Goal: Information Seeking & Learning: Learn about a topic

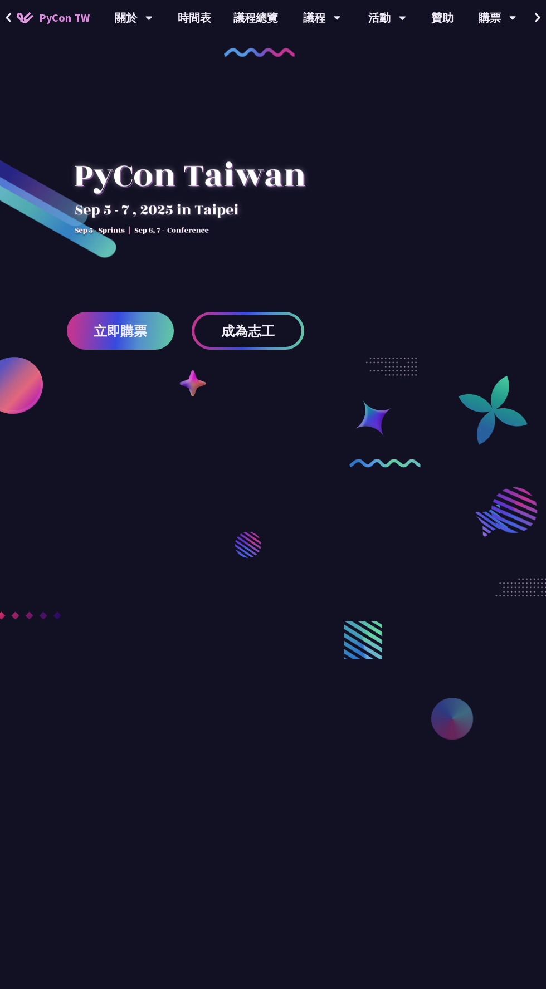
click at [531, 19] on button at bounding box center [537, 18] width 17 height 36
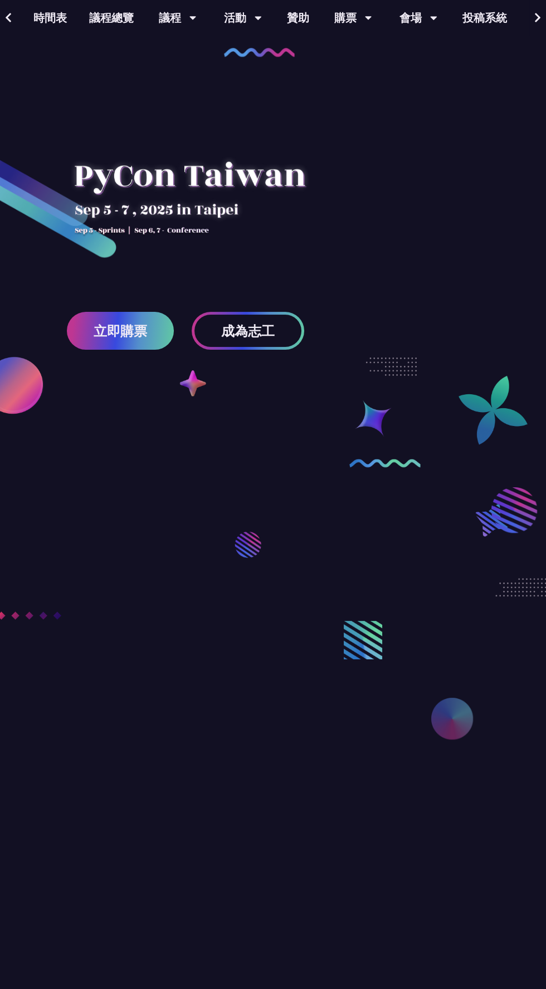
scroll to position [0, 177]
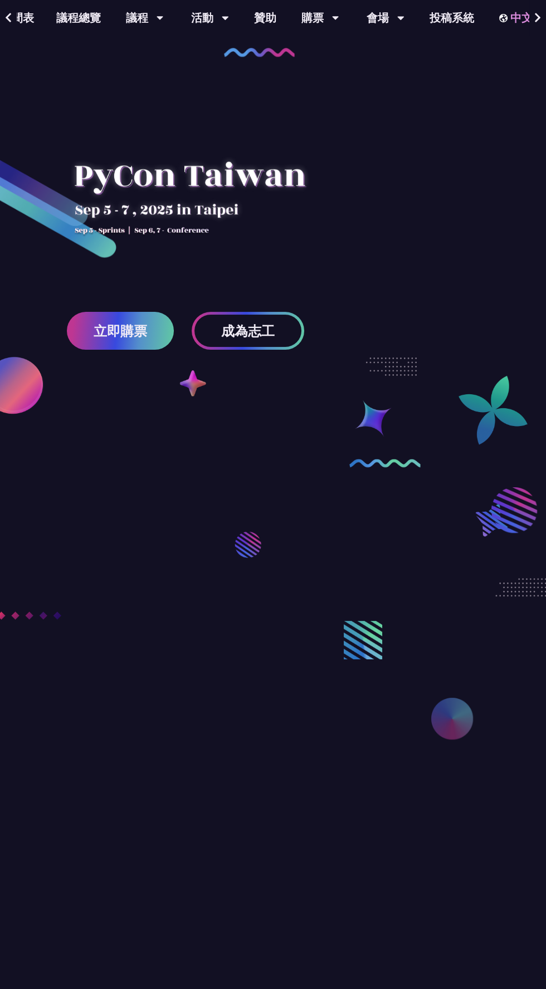
click at [506, 17] on div "中文" at bounding box center [523, 18] width 49 height 36
click at [519, 89] on div "中文" at bounding box center [522, 83] width 67 height 26
click at [126, 23] on div "議程" at bounding box center [145, 18] width 38 height 36
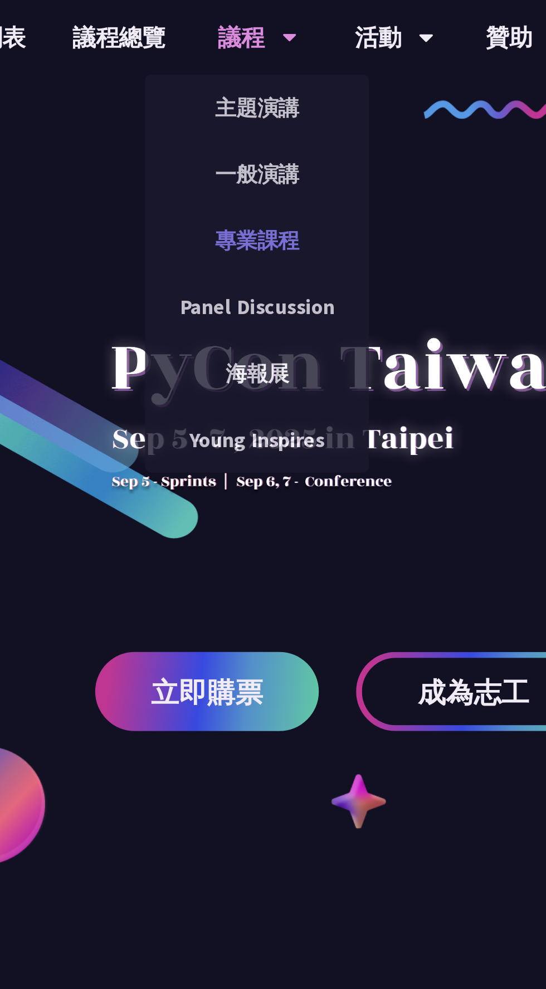
click at [149, 116] on link "專業課程" at bounding box center [144, 115] width 107 height 26
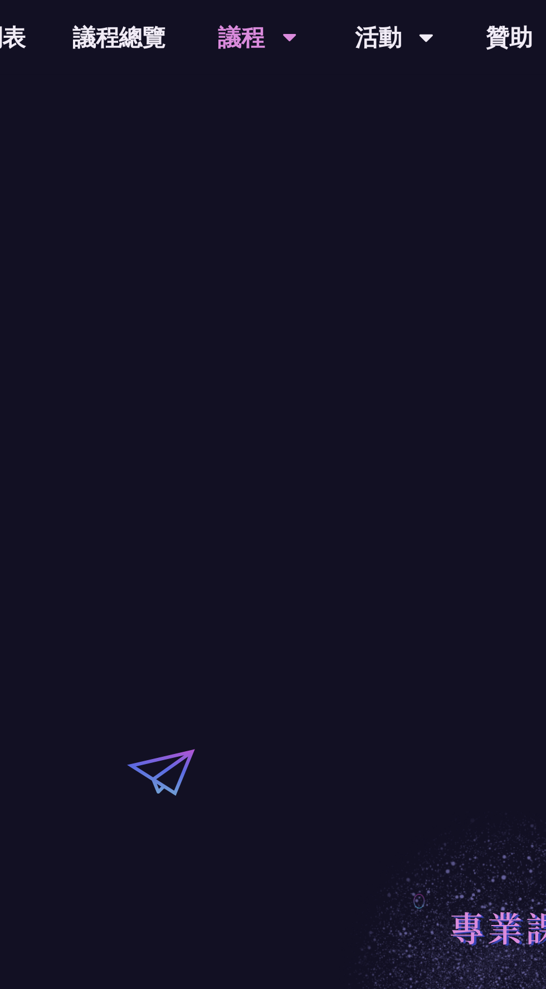
click at [154, 24] on div "議程" at bounding box center [145, 18] width 38 height 36
click at [136, 15] on div "議程" at bounding box center [145, 18] width 38 height 36
click at [158, 17] on div "議程 主題演講 一般演講 專業課程 Panel Discussion 海報展 Young Inspires" at bounding box center [145, 18] width 66 height 36
click at [222, 21] on icon at bounding box center [225, 17] width 7 height 11
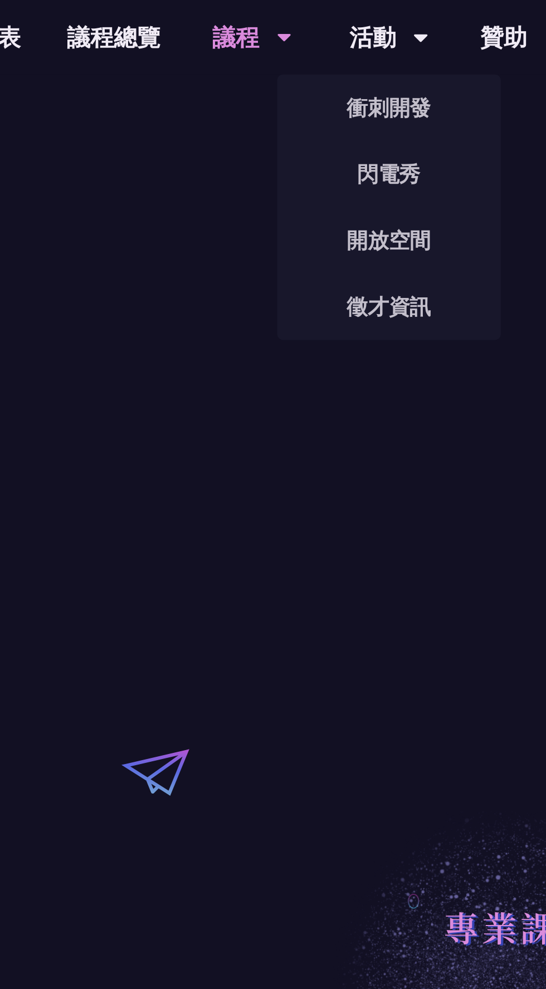
click at [144, 18] on div "議程" at bounding box center [145, 18] width 38 height 36
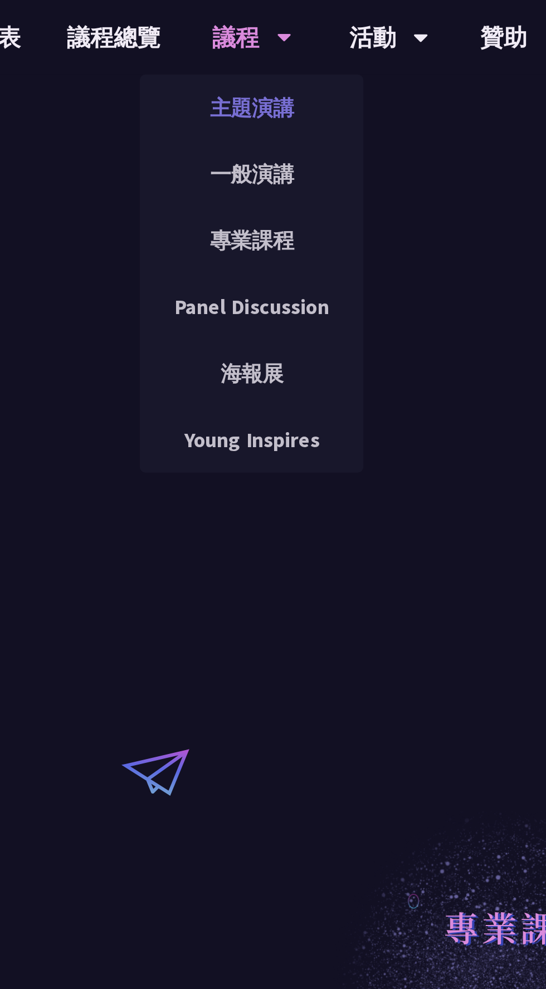
click at [165, 56] on link "主題演講" at bounding box center [144, 51] width 107 height 26
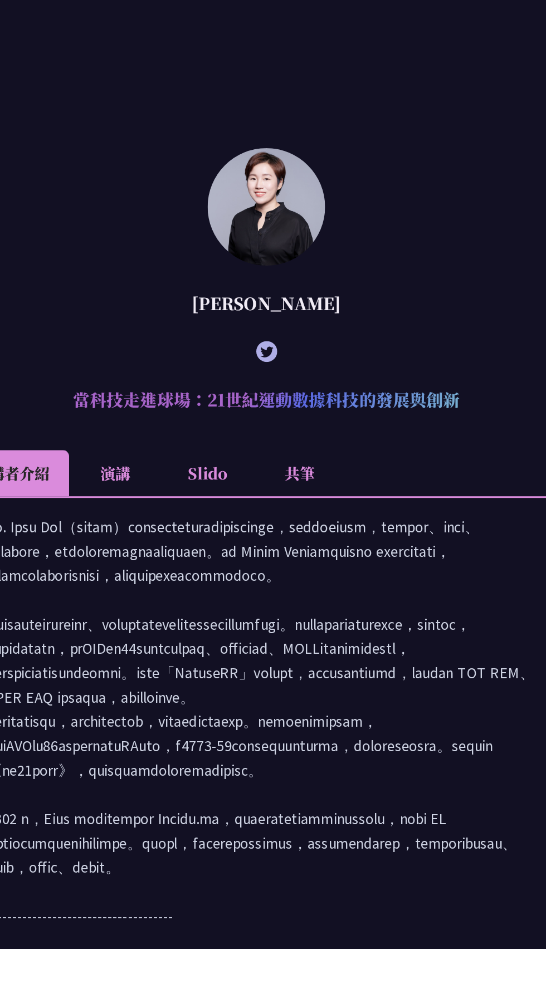
scroll to position [972, 0]
click at [247, 688] on li "Slido" at bounding box center [233, 673] width 61 height 31
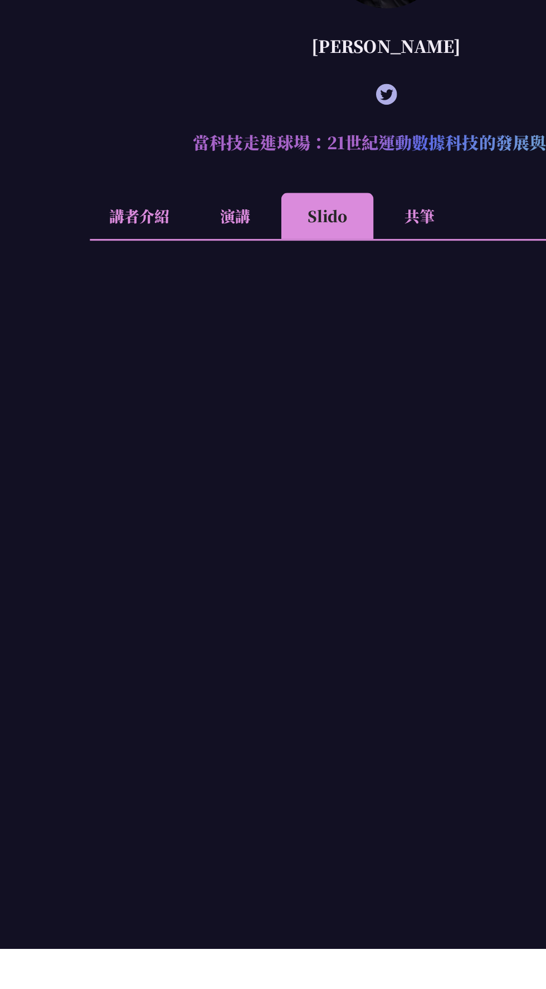
scroll to position [1229, 0]
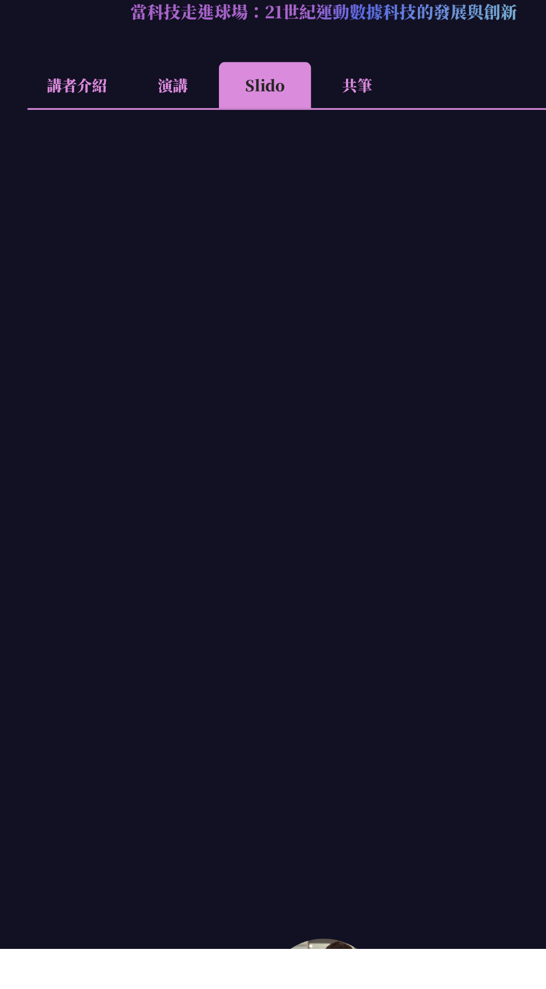
click at [299, 431] on li "共筆" at bounding box center [294, 415] width 61 height 31
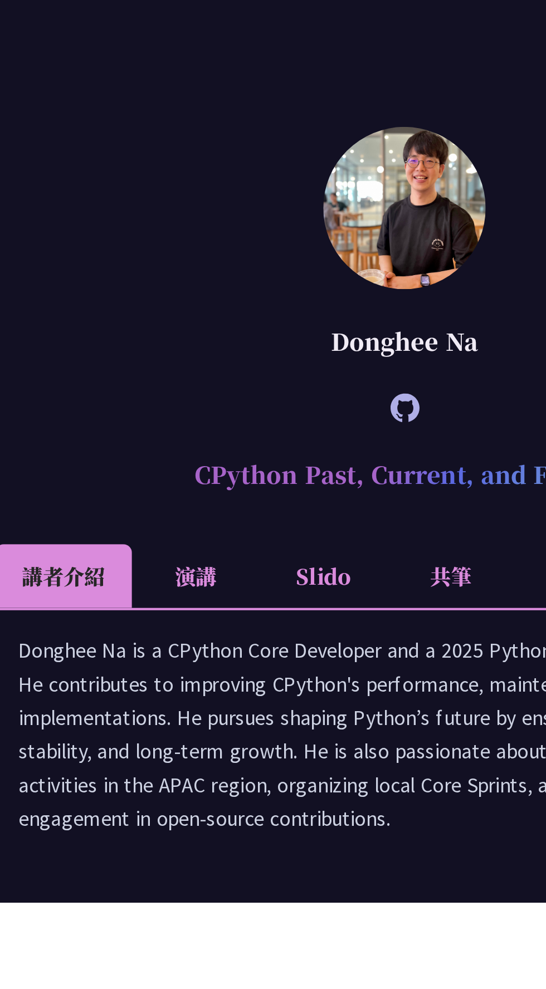
scroll to position [1679, 0]
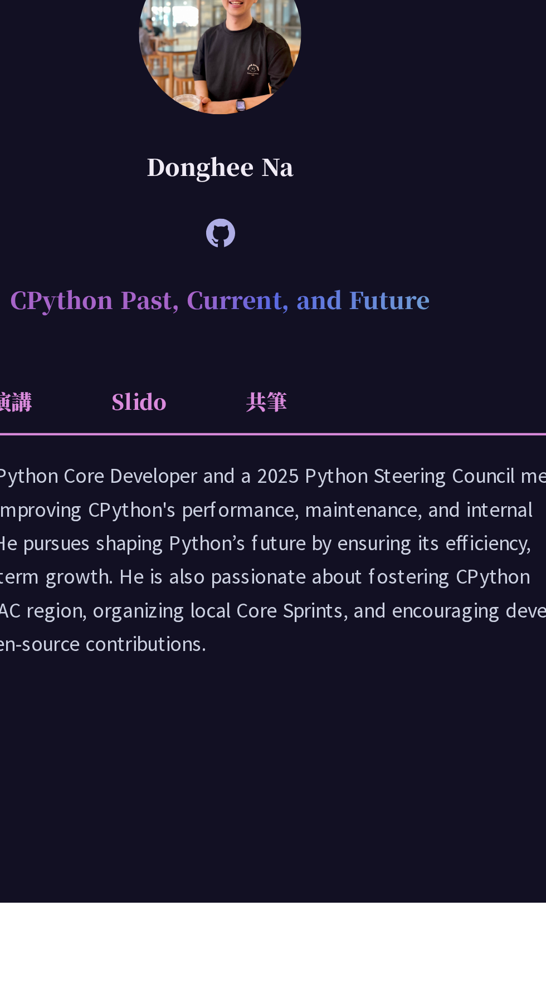
click at [294, 763] on li "共筆" at bounding box center [294, 748] width 61 height 31
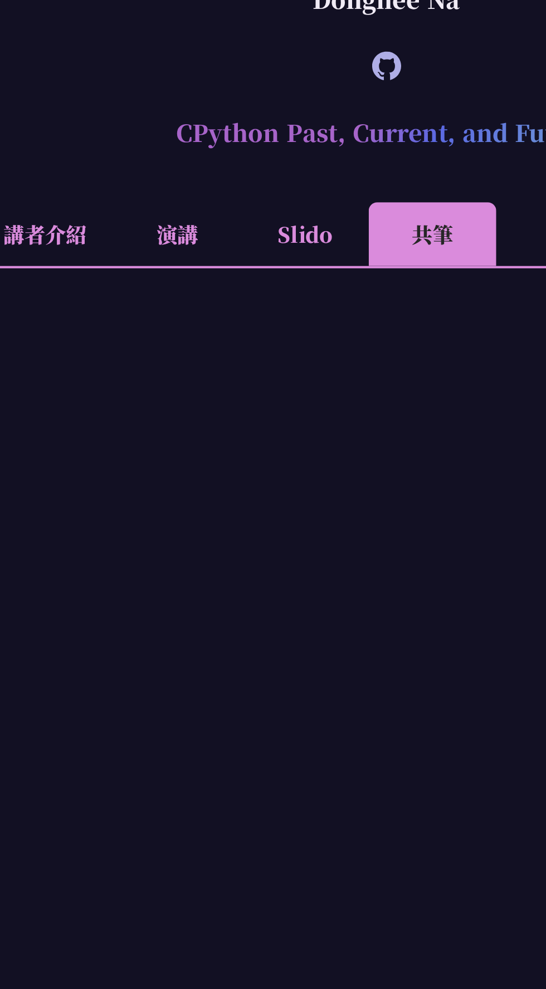
scroll to position [1801, 0]
